Goal: Task Accomplishment & Management: Manage account settings

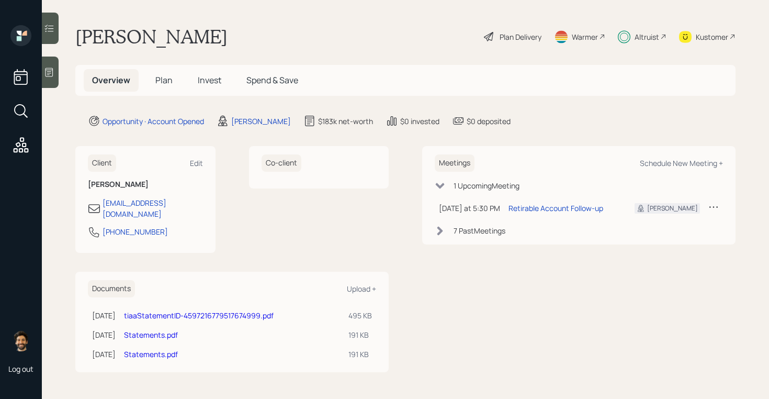
click at [201, 76] on span "Invest" at bounding box center [210, 80] width 24 height 12
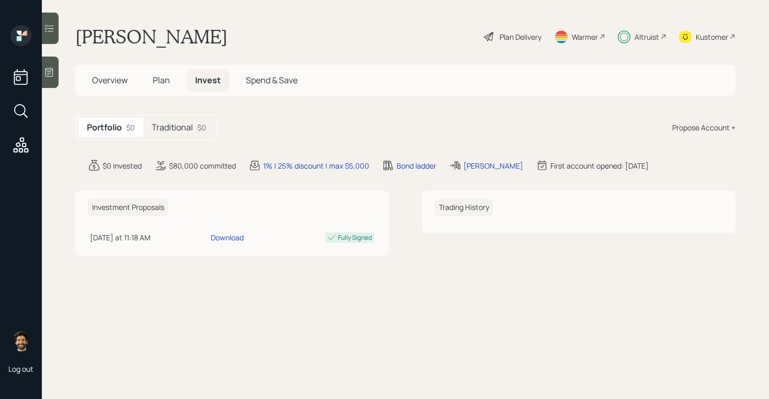
click at [172, 129] on h5 "Traditional" at bounding box center [172, 127] width 41 height 10
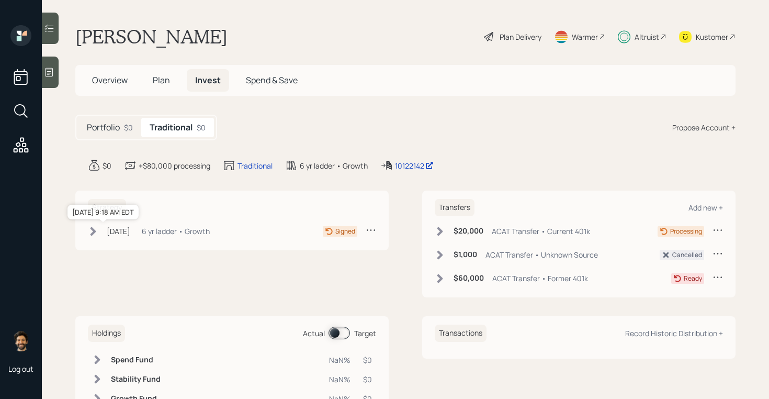
click at [130, 234] on div "[DATE]" at bounding box center [119, 231] width 24 height 11
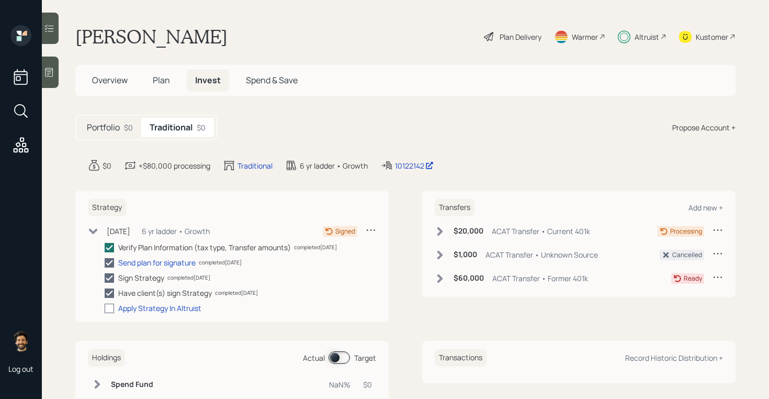
click at [112, 307] on div at bounding box center [109, 308] width 9 height 9
click at [105, 308] on input "checkbox" at bounding box center [104, 308] width 1 height 1
checkbox input "true"
